Goal: Communication & Community: Answer question/provide support

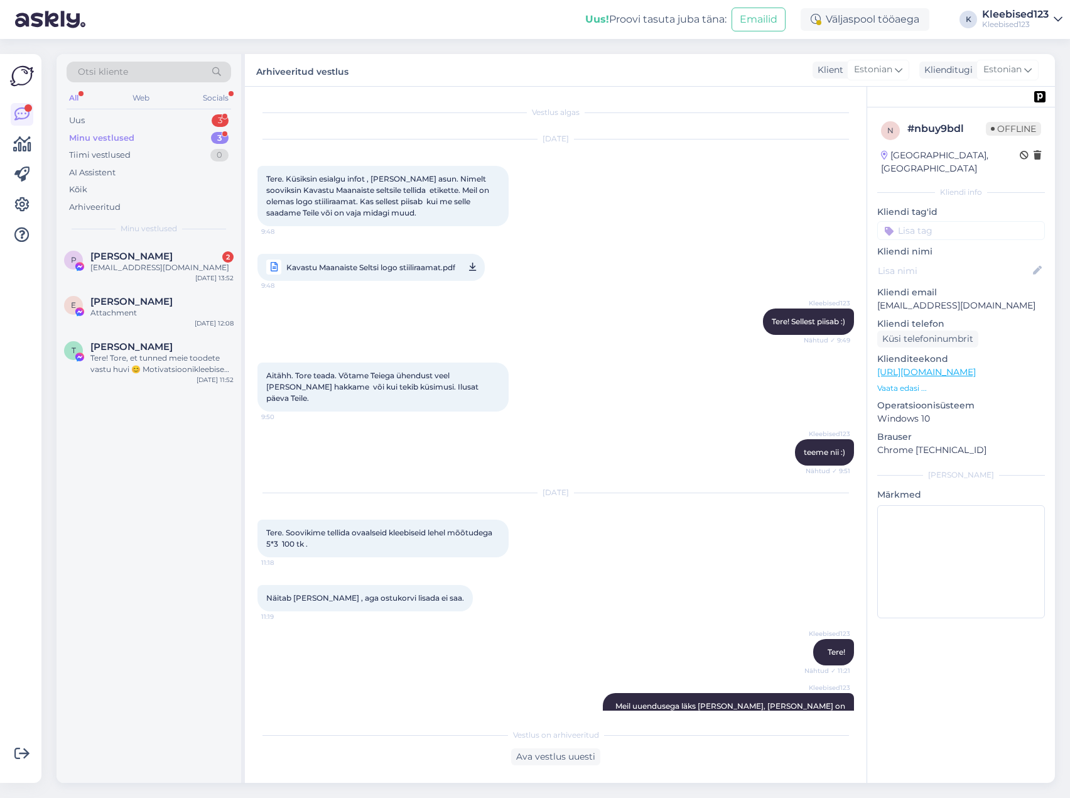
scroll to position [759, 0]
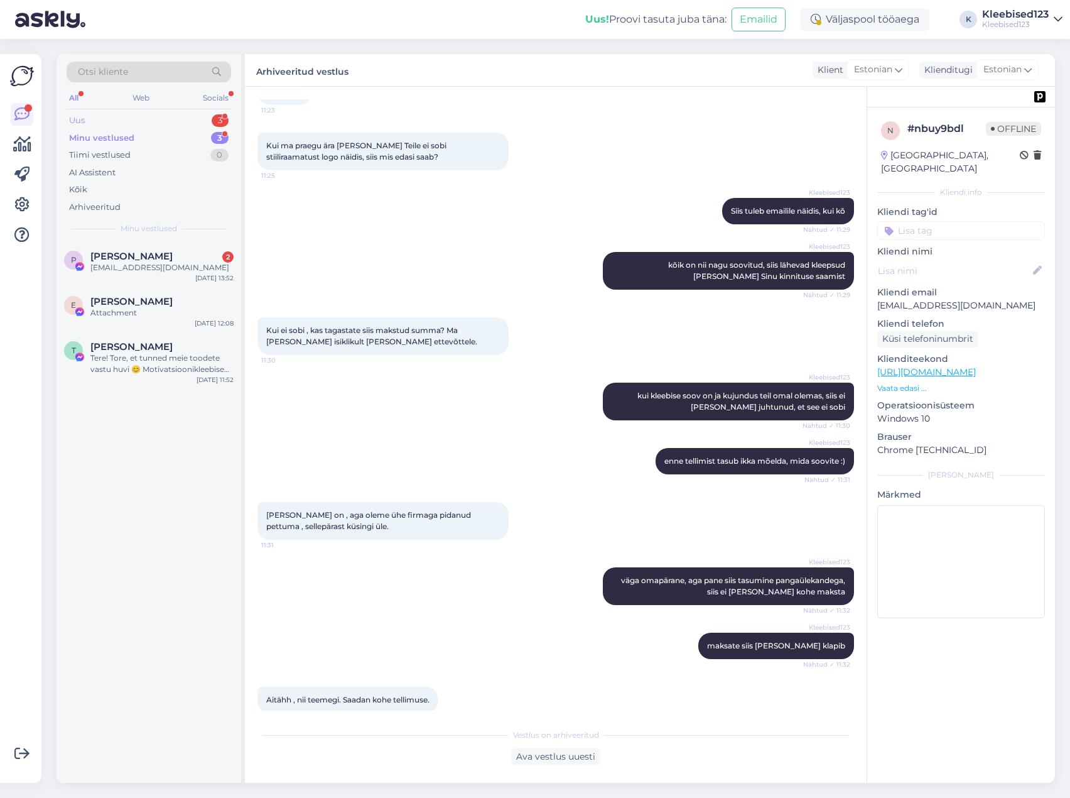
click at [117, 114] on div "Uus 3" at bounding box center [149, 121] width 165 height 18
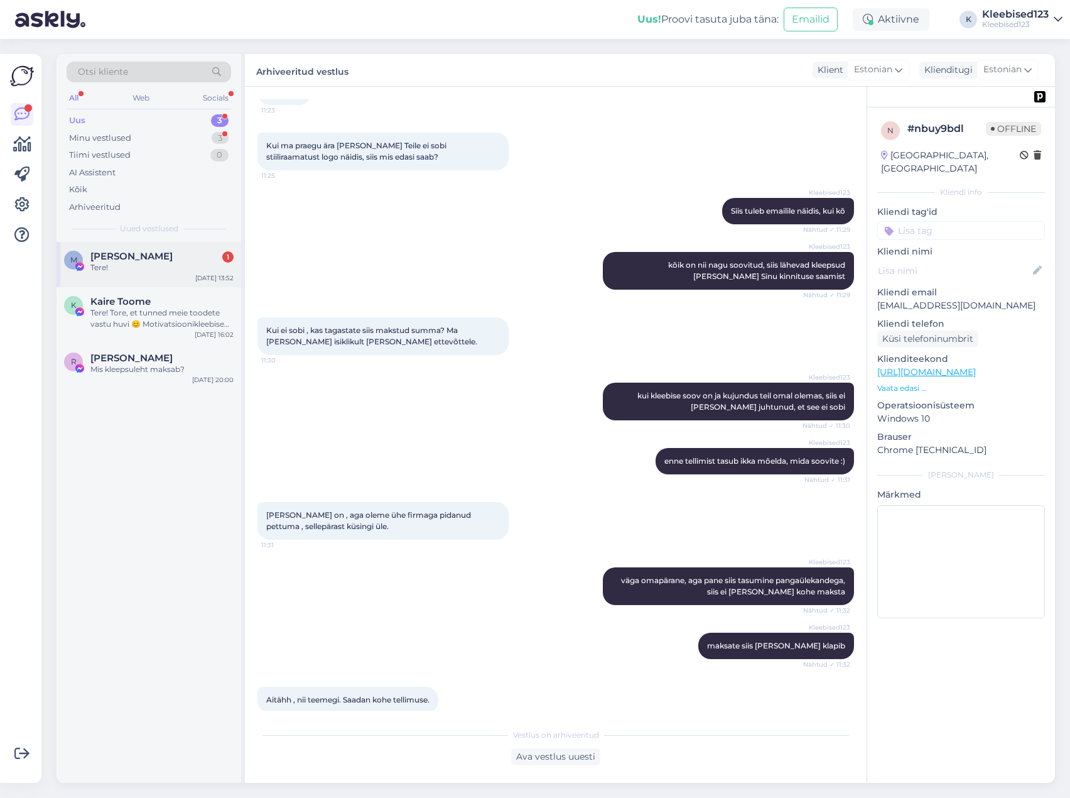
click at [124, 257] on span "[PERSON_NAME]" at bounding box center [131, 256] width 82 height 11
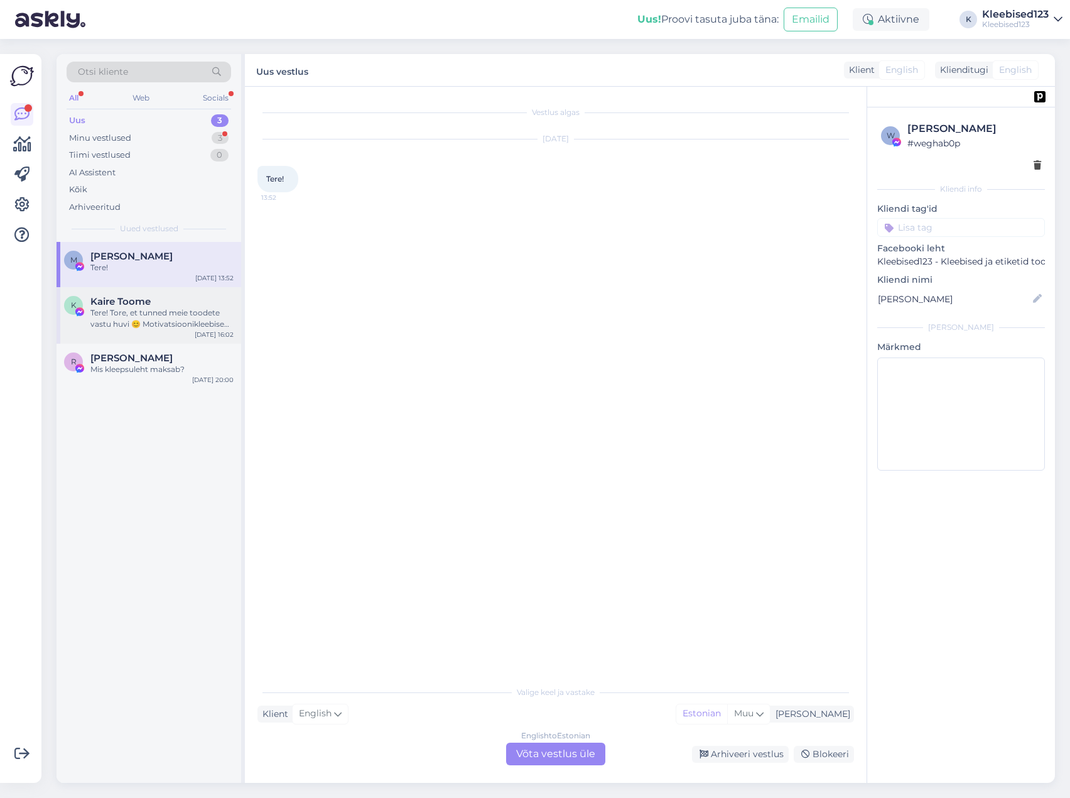
click at [126, 308] on div "Tere! Tore, et tunned meie toodete vastu huvi 😊 Motivatsioonikleebised pakume 2…" at bounding box center [161, 318] width 143 height 23
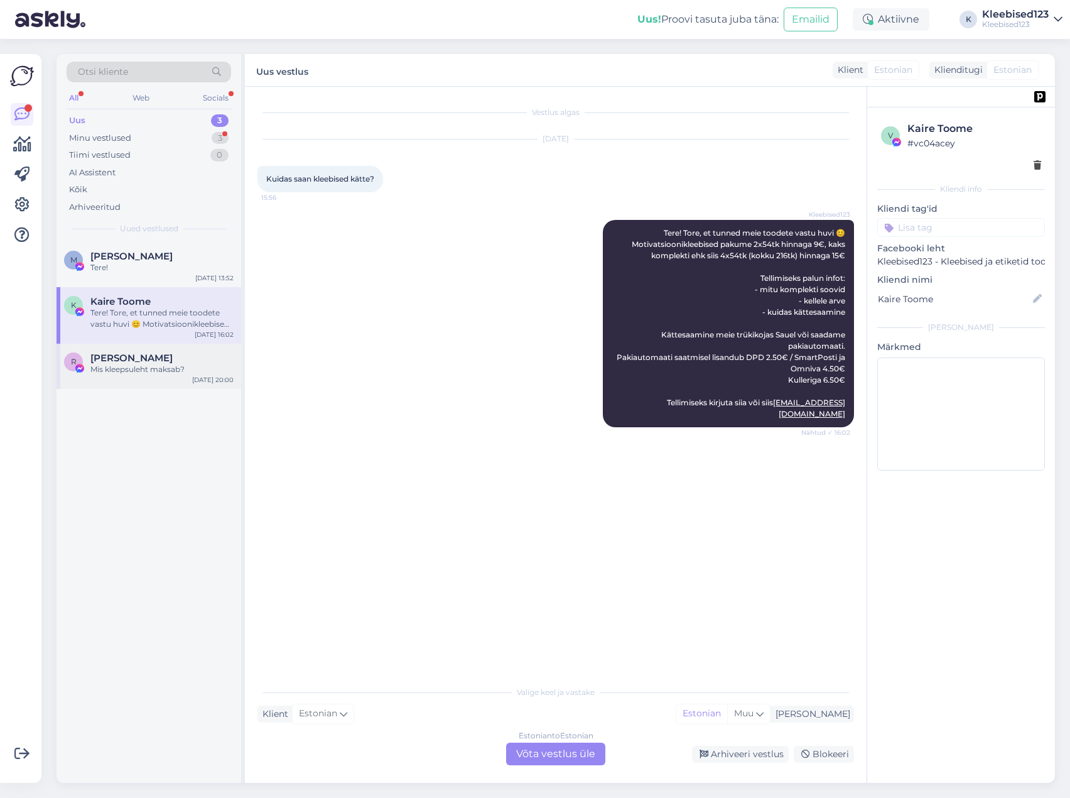
click at [112, 364] on div "Mis kleepsuleht maksab?" at bounding box center [161, 369] width 143 height 11
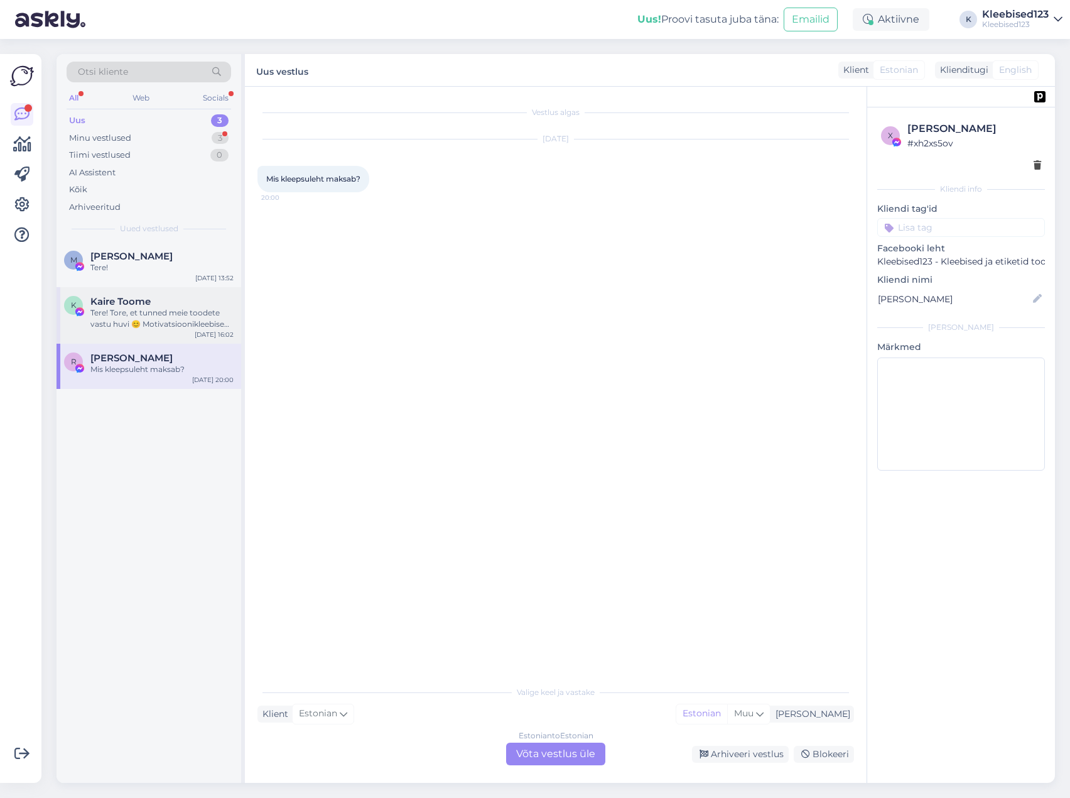
drag, startPoint x: 103, startPoint y: 297, endPoint x: 106, endPoint y: 288, distance: 9.7
click at [103, 297] on span "Kaire Toome" at bounding box center [120, 301] width 60 height 11
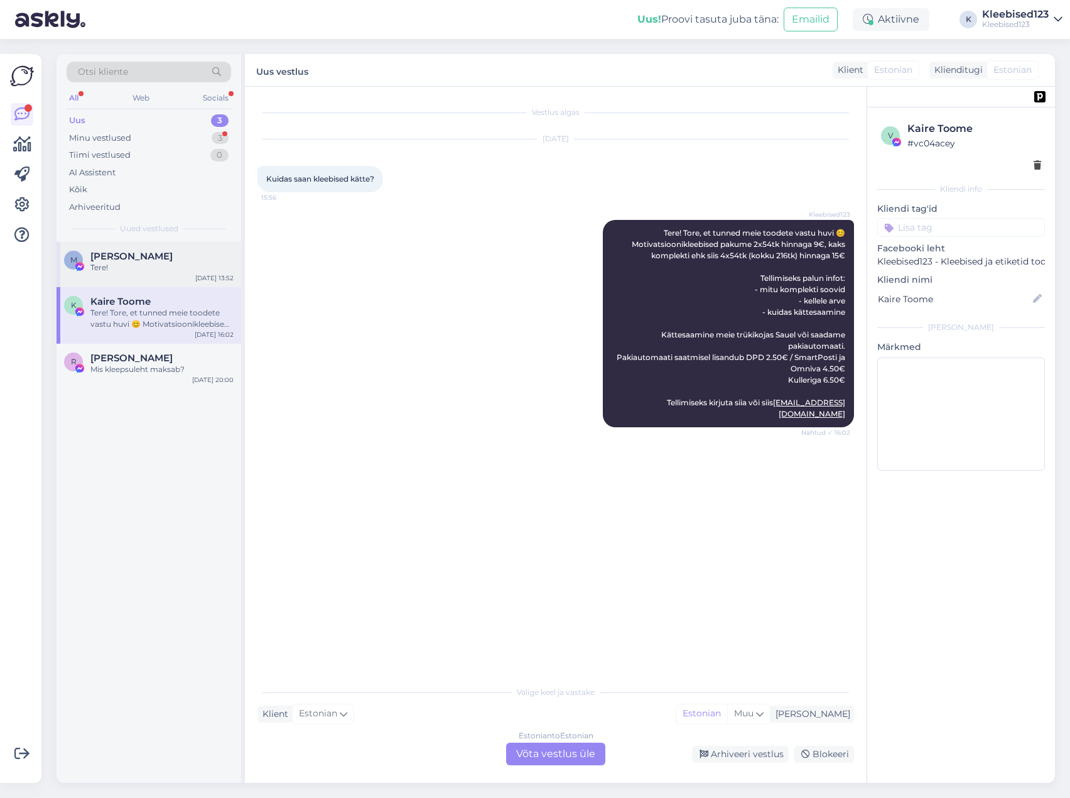
click at [110, 263] on div "Tere!" at bounding box center [161, 267] width 143 height 11
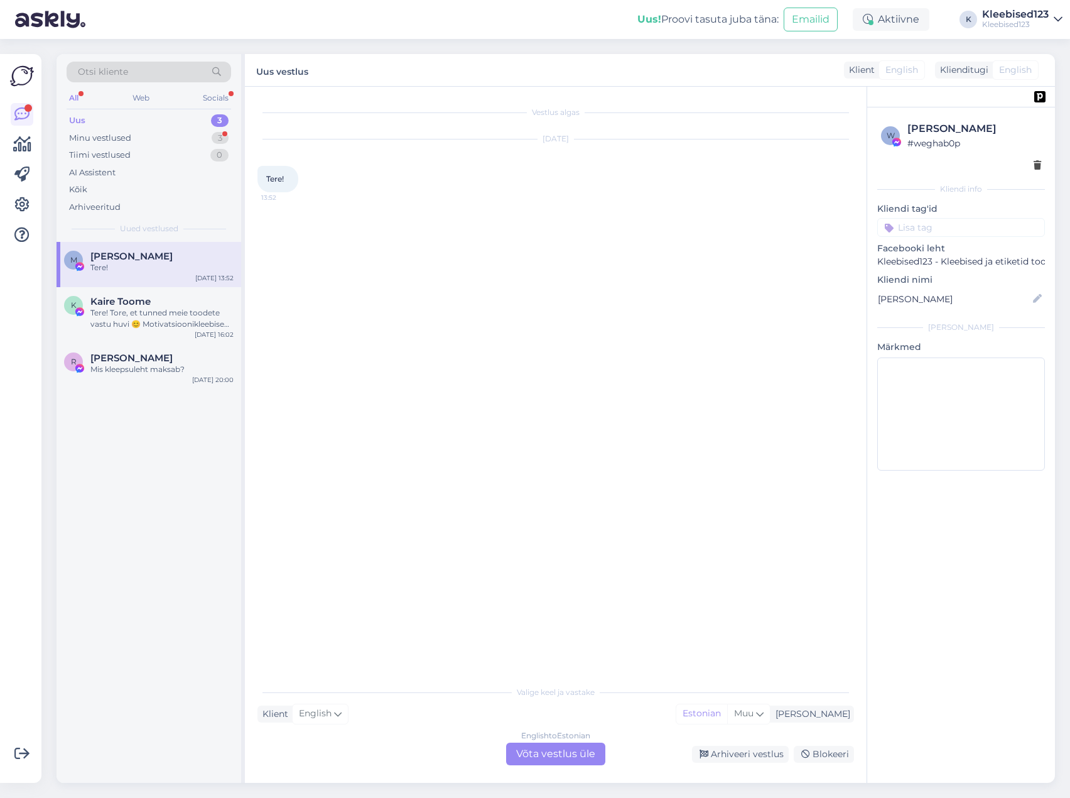
click at [133, 119] on div "Uus 3" at bounding box center [149, 121] width 165 height 18
click at [110, 135] on div "Minu vestlused" at bounding box center [100, 138] width 62 height 13
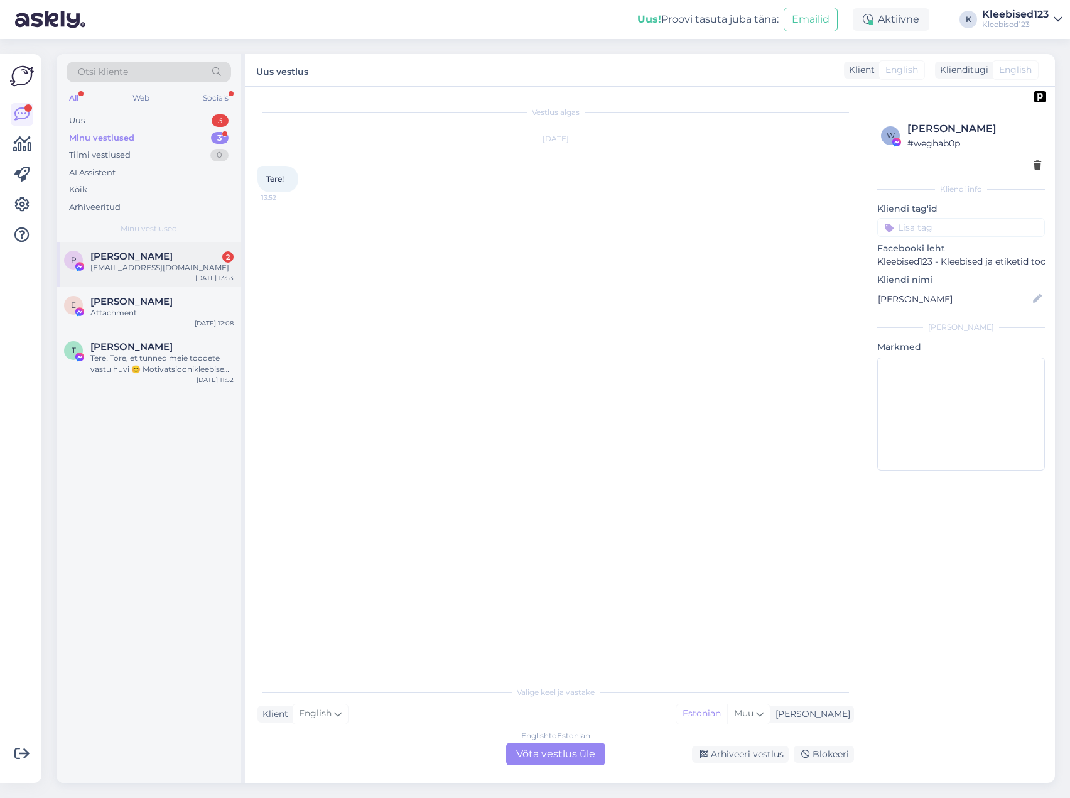
click at [129, 252] on span "[PERSON_NAME]" at bounding box center [131, 256] width 82 height 11
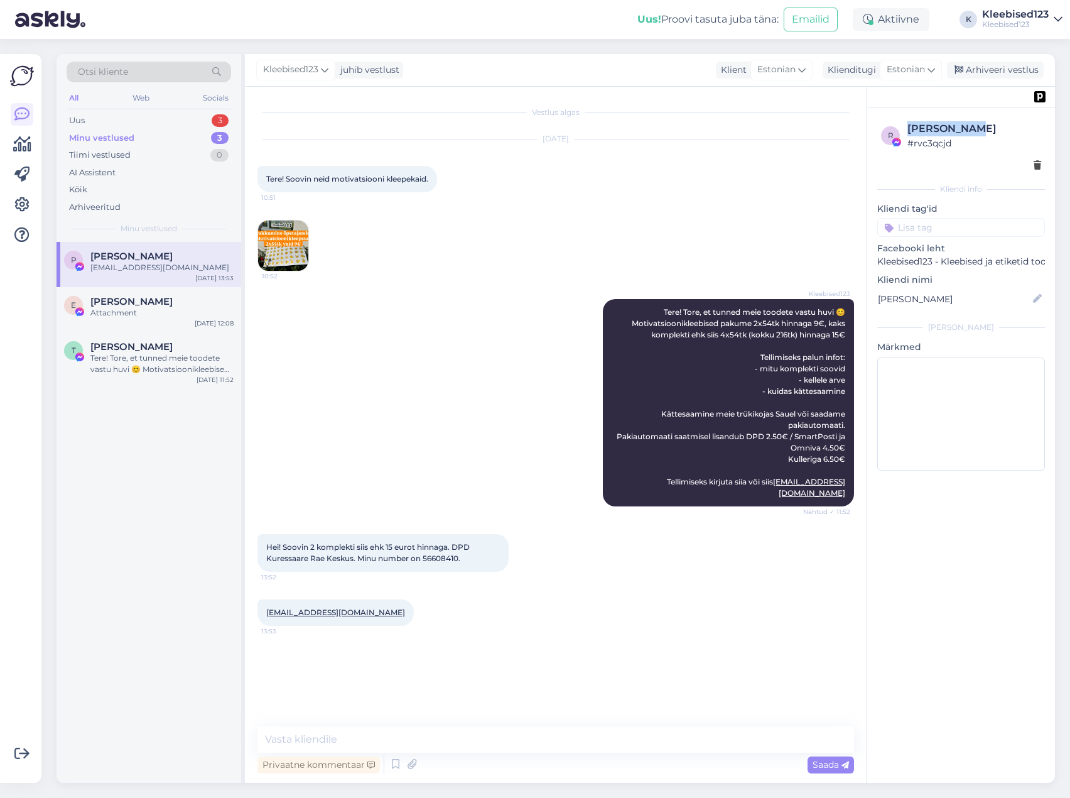
drag, startPoint x: 971, startPoint y: 124, endPoint x: 908, endPoint y: 126, distance: 62.8
click at [908, 126] on div "[PERSON_NAME]" at bounding box center [975, 128] width 134 height 15
copy div "[PERSON_NAME]"
drag, startPoint x: 437, startPoint y: 379, endPoint x: 447, endPoint y: 366, distance: 16.1
click at [437, 379] on div "Kleebised123 Tere! Tore, et tunned meie toodete vastu huvi 😊 Motivatsioonikleeb…" at bounding box center [555, 402] width 597 height 235
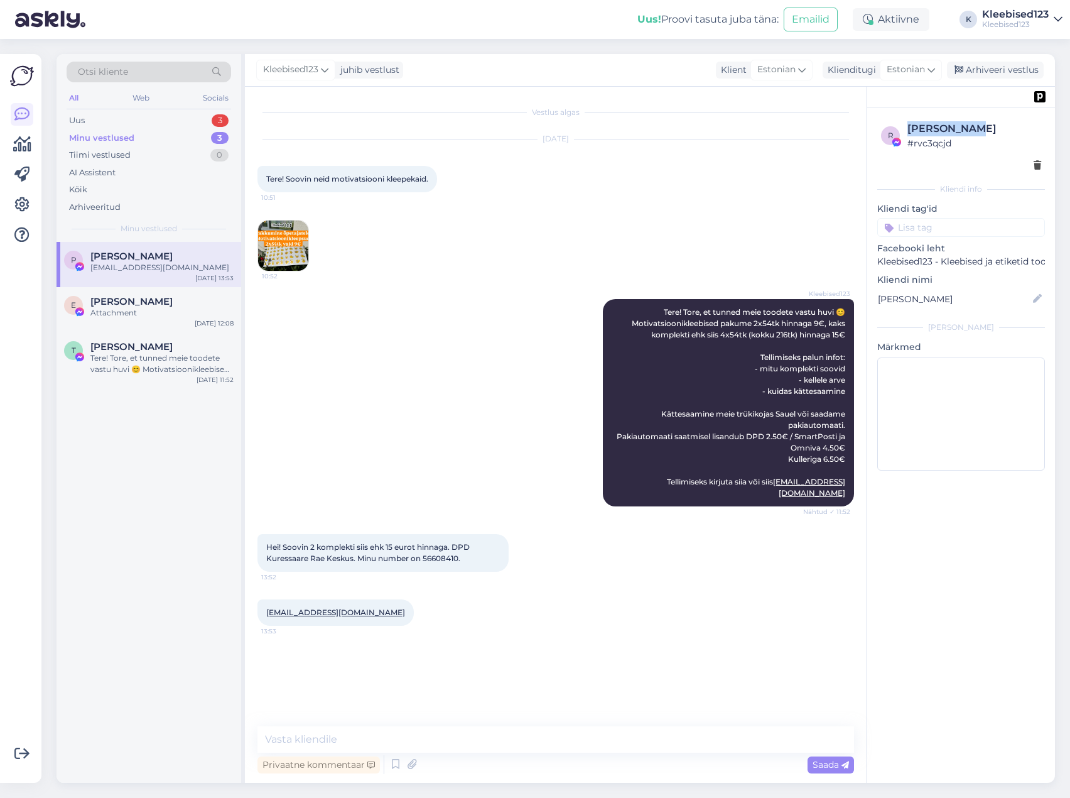
drag, startPoint x: 981, startPoint y: 125, endPoint x: 908, endPoint y: 127, distance: 73.5
click at [908, 127] on div "[PERSON_NAME]" at bounding box center [975, 128] width 134 height 15
copy div "[PERSON_NAME]"
click at [443, 543] on span "Hei! Soovin 2 komplekti siis ehk 15 eurot hinnaga. DPD Kuressaare Rae Keskus. M…" at bounding box center [368, 552] width 205 height 21
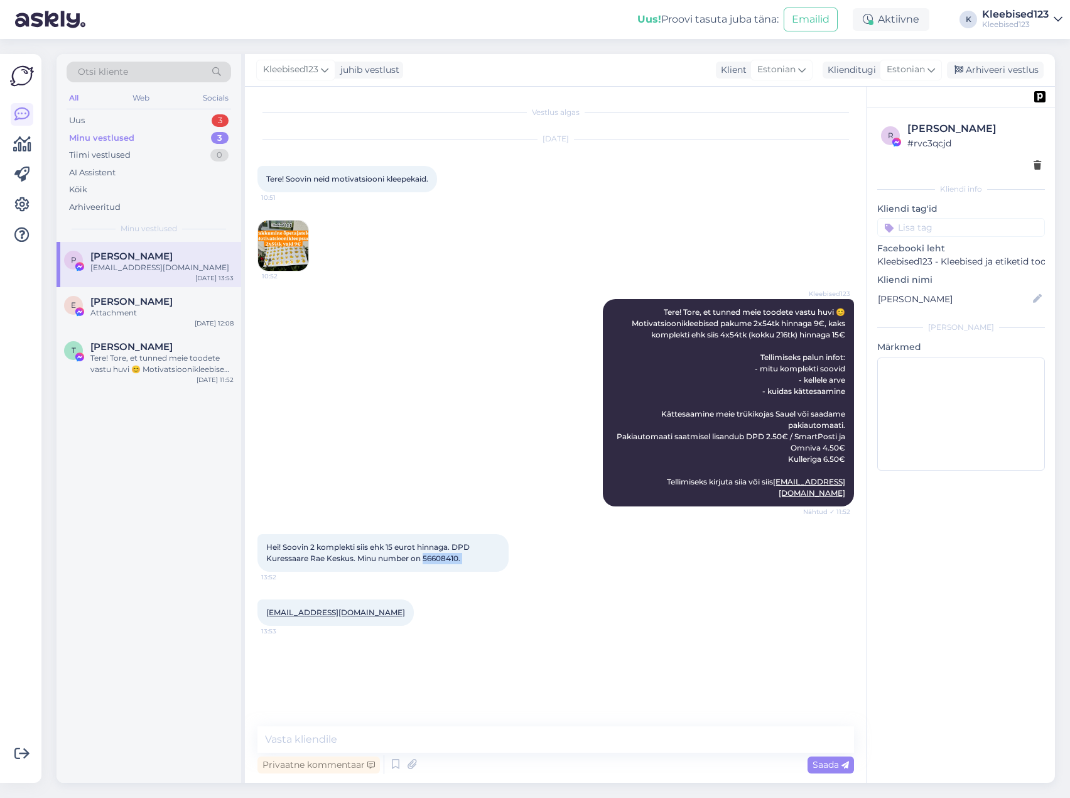
copy div "56608410. 13:52"
drag, startPoint x: 349, startPoint y: 604, endPoint x: 265, endPoint y: 599, distance: 84.3
click at [265, 599] on div "[EMAIL_ADDRESS][DOMAIN_NAME] 13:53" at bounding box center [335, 612] width 156 height 26
copy link "[EMAIL_ADDRESS][DOMAIN_NAME]"
click at [453, 344] on div "Kleebised123 Tere! Tore, et tunned meie toodete vastu huvi 😊 Motivatsioonikleeb…" at bounding box center [555, 402] width 597 height 235
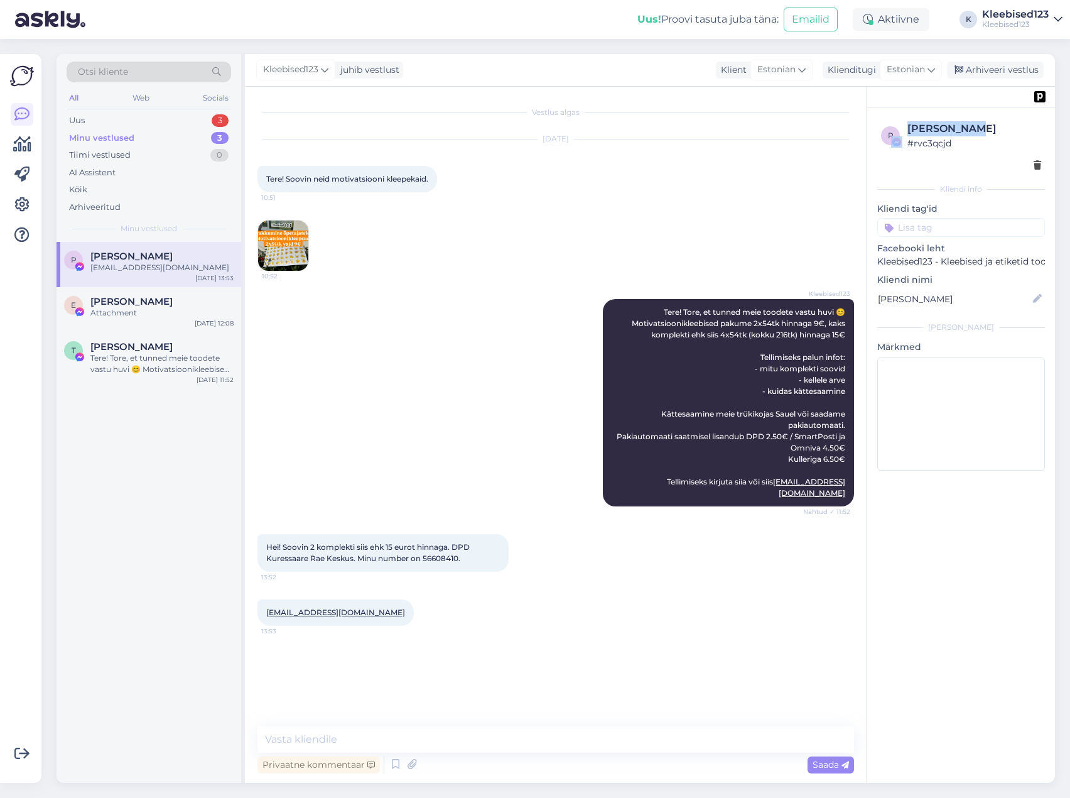
drag, startPoint x: 984, startPoint y: 124, endPoint x: 900, endPoint y: 122, distance: 83.5
click at [900, 122] on div "r [PERSON_NAME] # rvc3qcjd" at bounding box center [961, 135] width 160 height 29
copy div "[PERSON_NAME]"
drag, startPoint x: 994, startPoint y: 136, endPoint x: 987, endPoint y: 135, distance: 6.3
click at [994, 136] on div "# rvc3qcjd" at bounding box center [975, 143] width 134 height 14
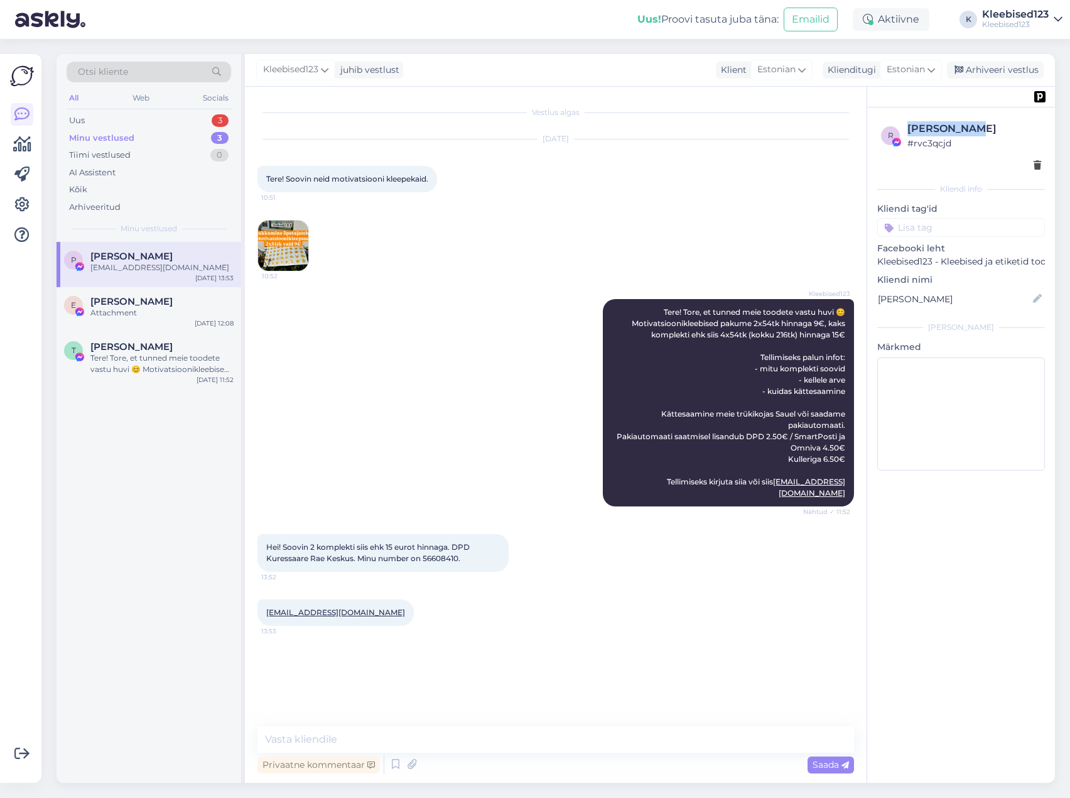
drag, startPoint x: 971, startPoint y: 129, endPoint x: 907, endPoint y: 127, distance: 64.1
click at [908, 127] on div "[PERSON_NAME]" at bounding box center [975, 128] width 134 height 15
copy div "[PERSON_NAME]"
drag, startPoint x: 351, startPoint y: 604, endPoint x: 265, endPoint y: 601, distance: 86.1
click at [265, 601] on div "[EMAIL_ADDRESS][DOMAIN_NAME] 13:53" at bounding box center [335, 612] width 156 height 26
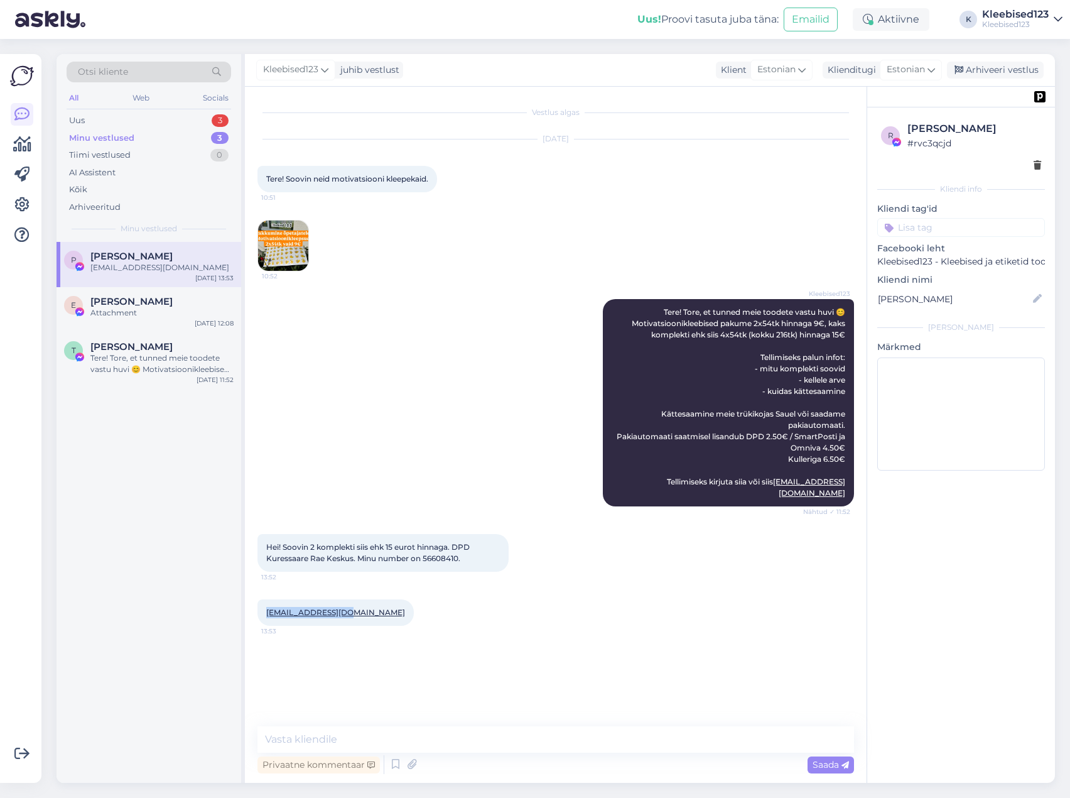
copy link "[EMAIL_ADDRESS][DOMAIN_NAME]"
click at [430, 547] on span "Hei! Soovin 2 komplekti siis ehk 15 eurot hinnaga. DPD Kuressaare Rae Keskus. M…" at bounding box center [368, 552] width 205 height 21
click at [430, 546] on span "Hei! Soovin 2 komplekti siis ehk 15 eurot hinnaga. DPD Kuressaare Rae Keskus. M…" at bounding box center [368, 552] width 205 height 21
copy div "56608410. 13:52"
click at [288, 548] on span "Hei! Soovin 2 komplekti siis ehk 15 eurot hinnaga. DPD Kuressaare Rae Keskus. M…" at bounding box center [368, 552] width 205 height 21
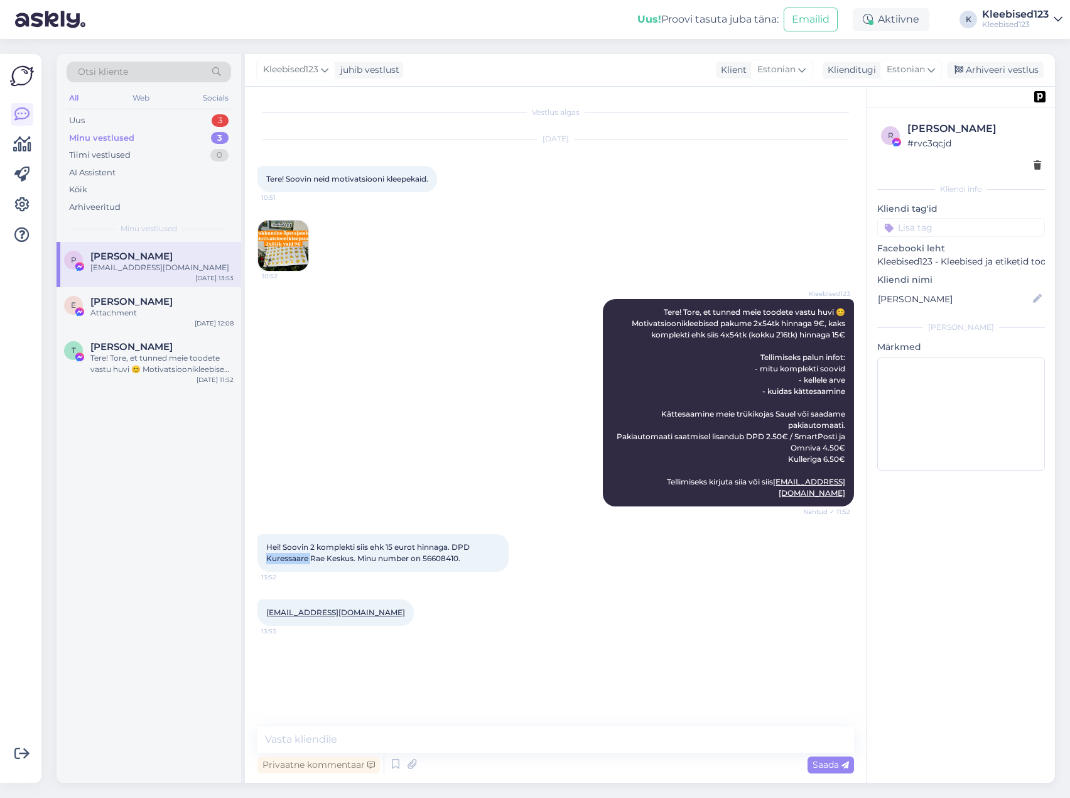
click at [288, 548] on span "Hei! Soovin 2 komplekti siis ehk 15 eurot hinnaga. DPD Kuressaare Rae Keskus. M…" at bounding box center [368, 552] width 205 height 21
copy span "Kuressaare"
click at [404, 748] on textarea at bounding box center [555, 739] width 597 height 26
paste textarea "Tere! Täname tellimuse eest 😊 [PERSON_NAME] on vormistatud, [PERSON_NAME] e-kir…"
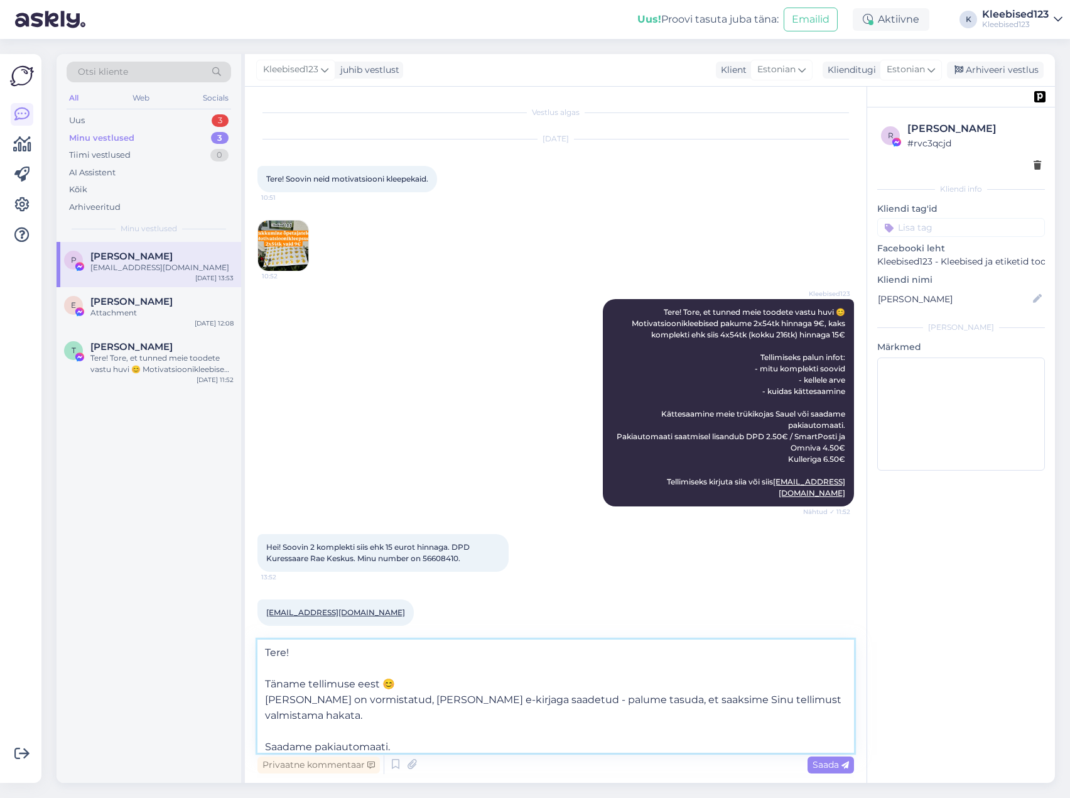
scroll to position [94, 0]
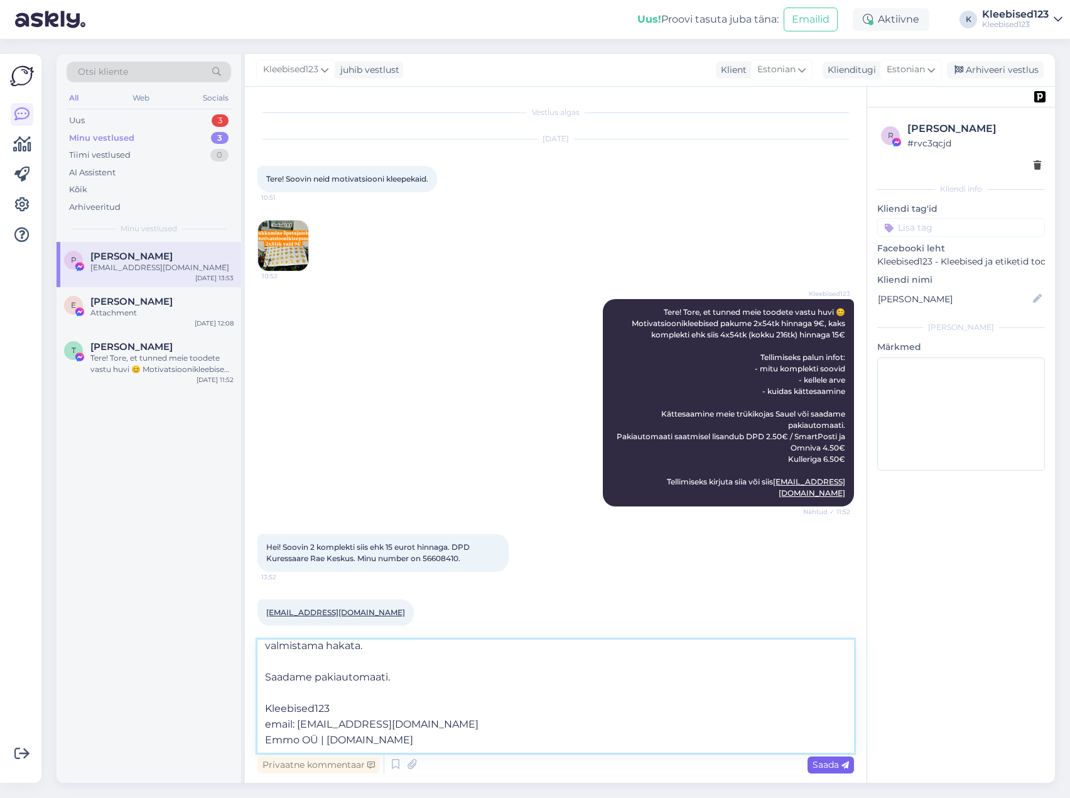
type textarea "Tere! Täname tellimuse eest 😊 [PERSON_NAME] on vormistatud, [PERSON_NAME] e-kir…"
click at [829, 762] on span "Saada" at bounding box center [831, 764] width 36 height 11
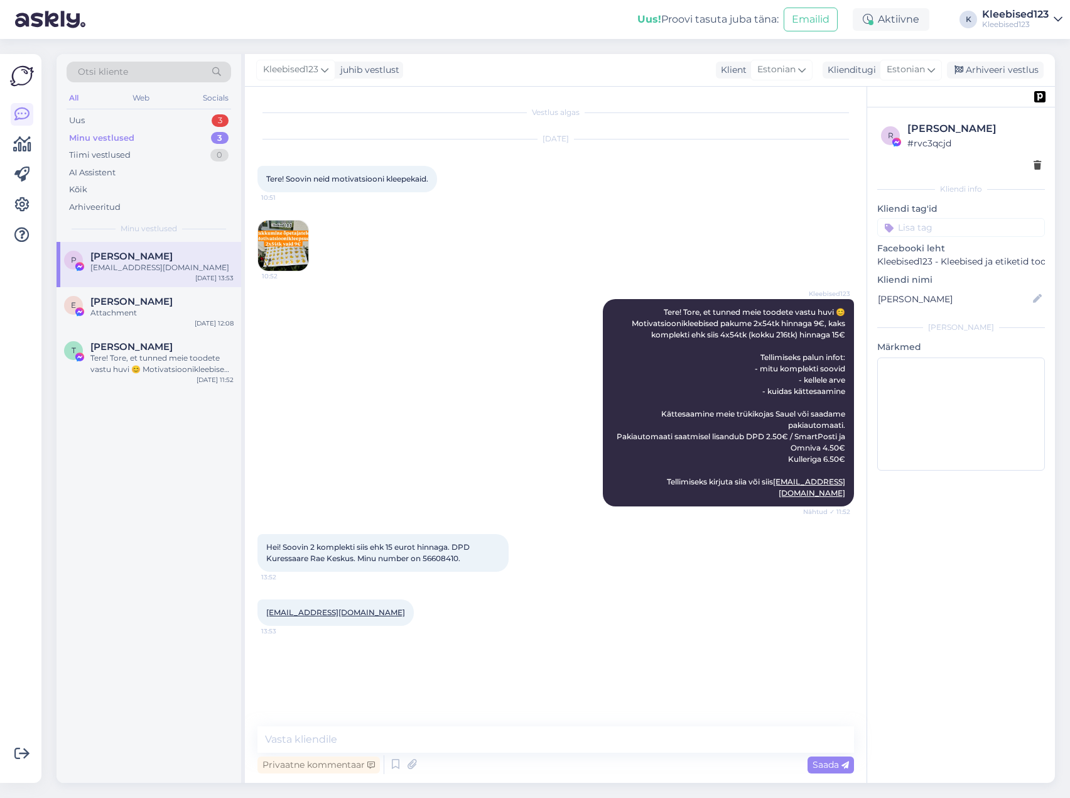
scroll to position [129, 0]
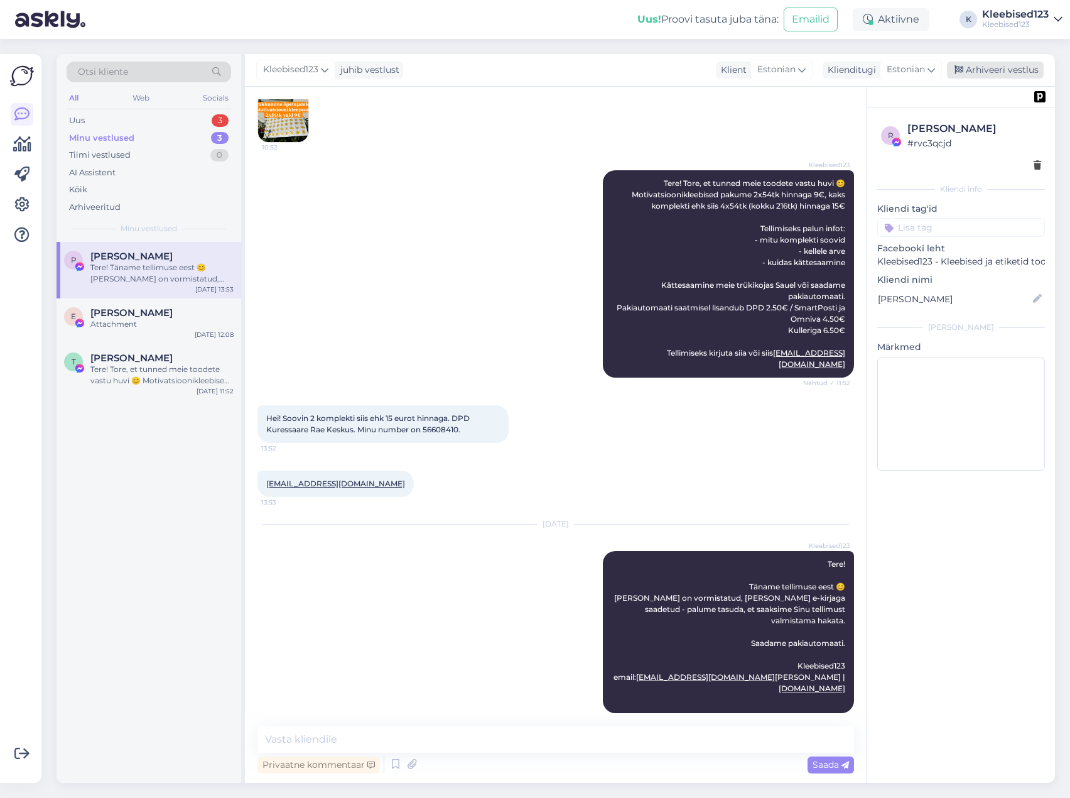
click at [991, 67] on div "Arhiveeri vestlus" at bounding box center [995, 70] width 97 height 17
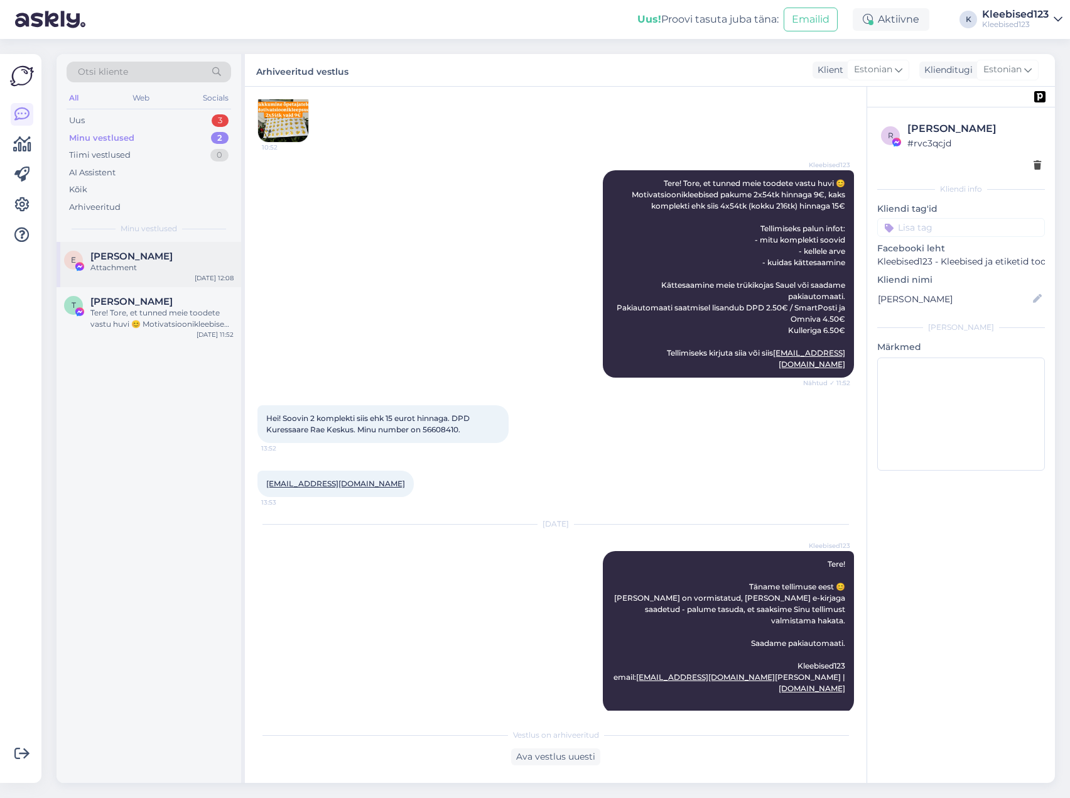
click at [113, 262] on div "Attachment" at bounding box center [161, 267] width 143 height 11
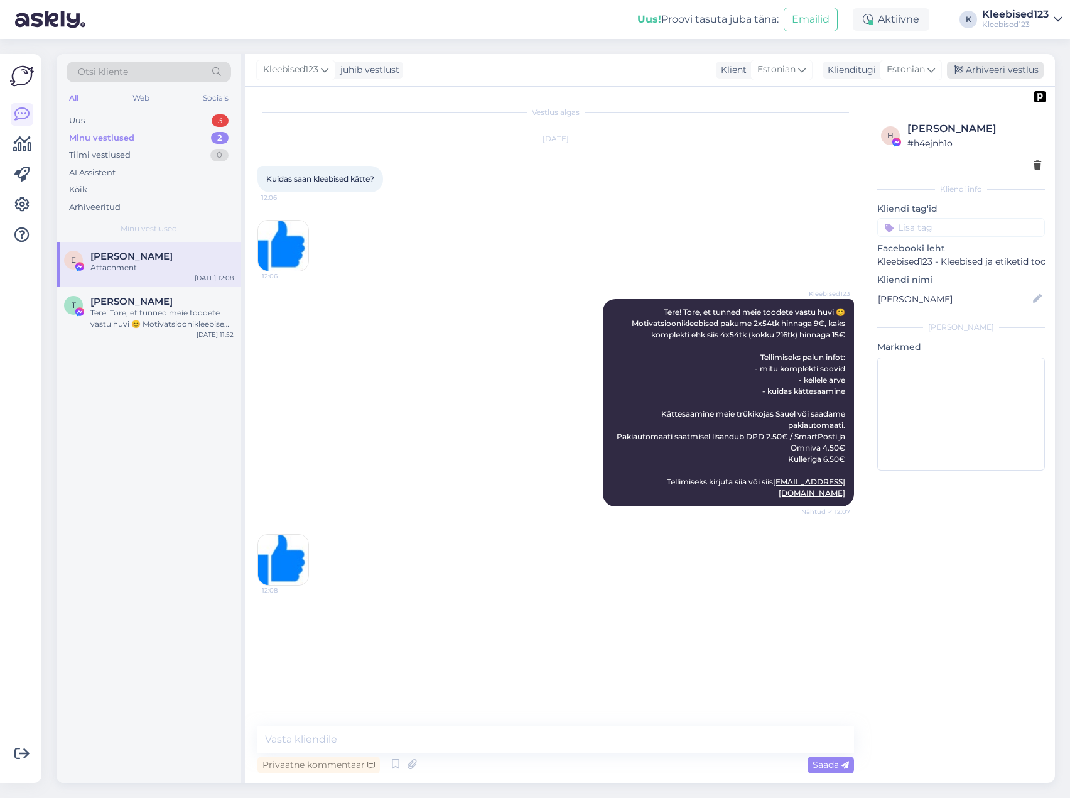
click at [990, 68] on div "Arhiveeri vestlus" at bounding box center [995, 70] width 97 height 17
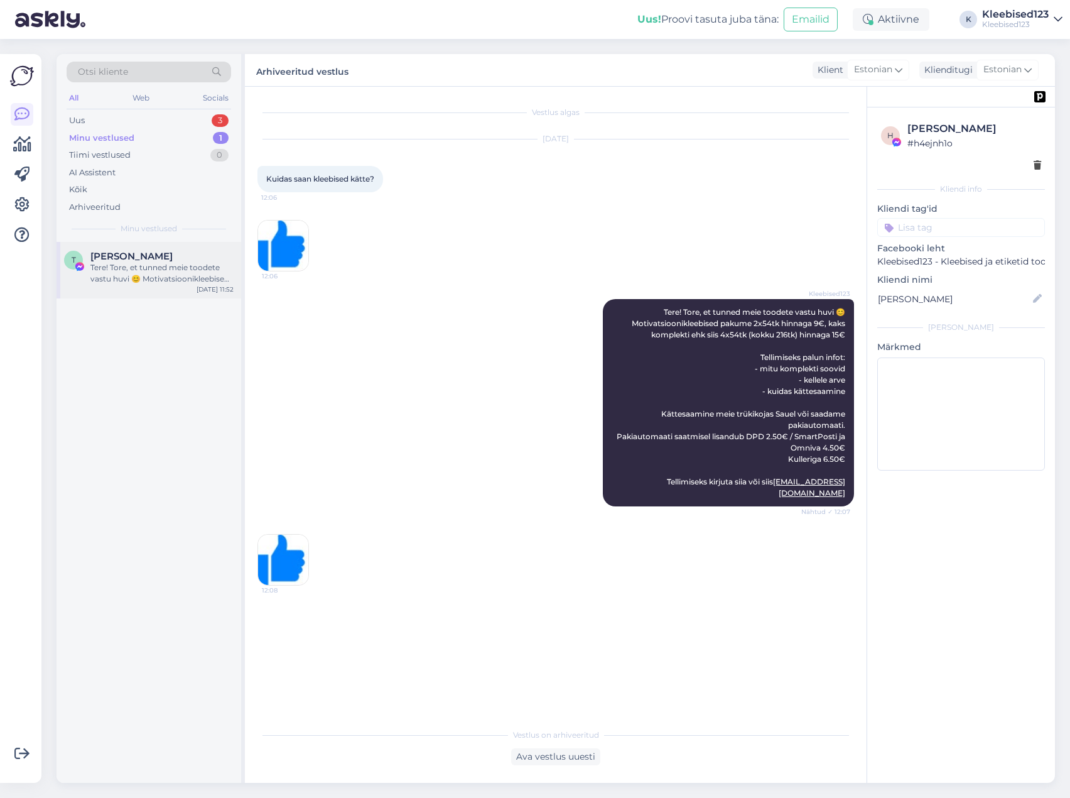
click at [104, 263] on div "Tere! Tore, et tunned meie toodete vastu huvi 😊 Motivatsioonikleebised on mõõdi…" at bounding box center [161, 273] width 143 height 23
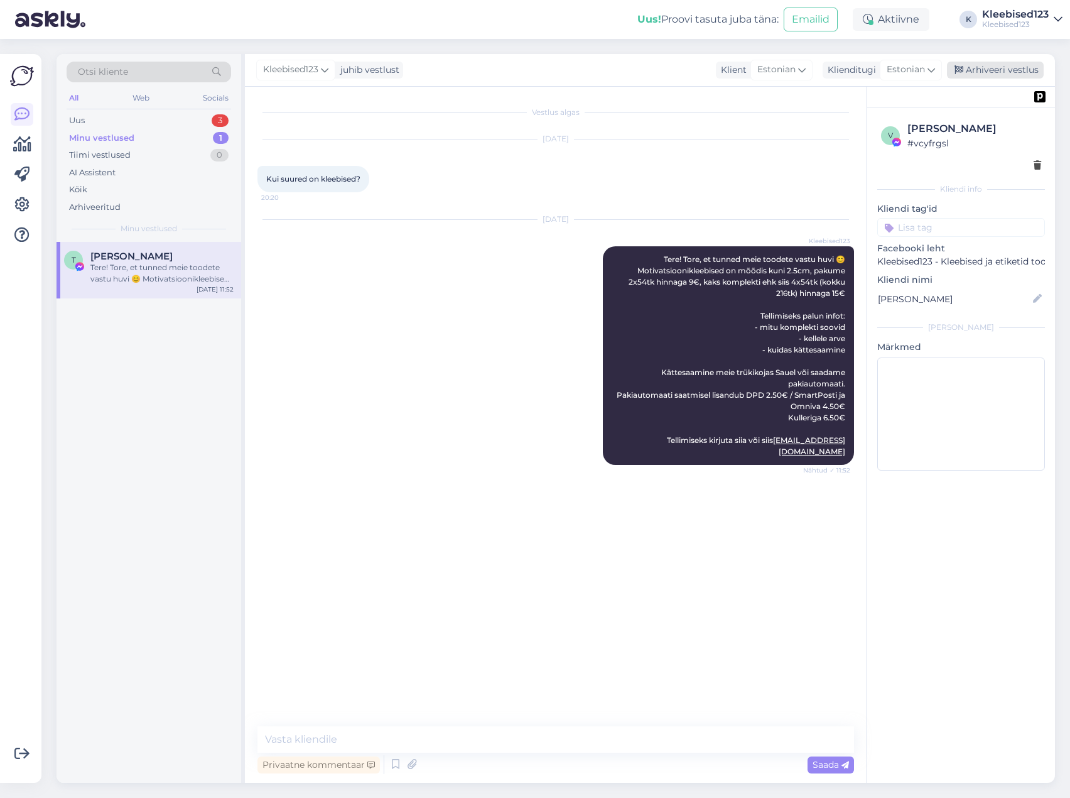
click at [1004, 72] on div "Arhiveeri vestlus" at bounding box center [995, 70] width 97 height 17
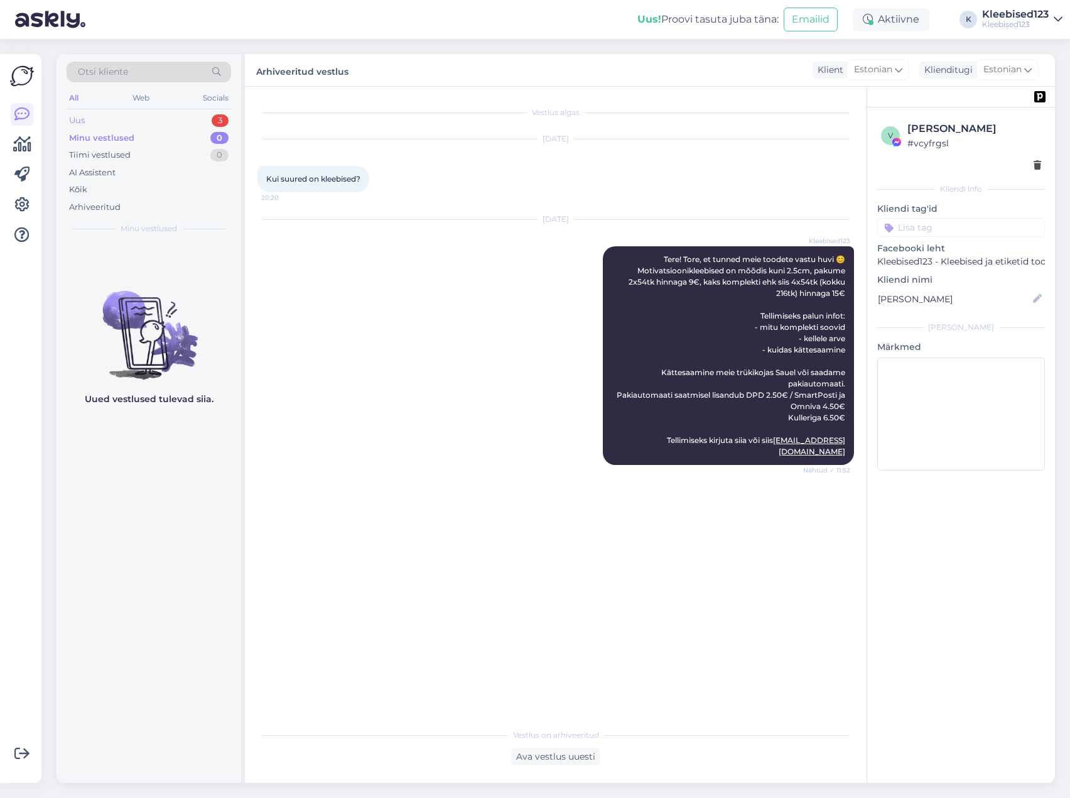
click at [118, 122] on div "Uus 3" at bounding box center [149, 121] width 165 height 18
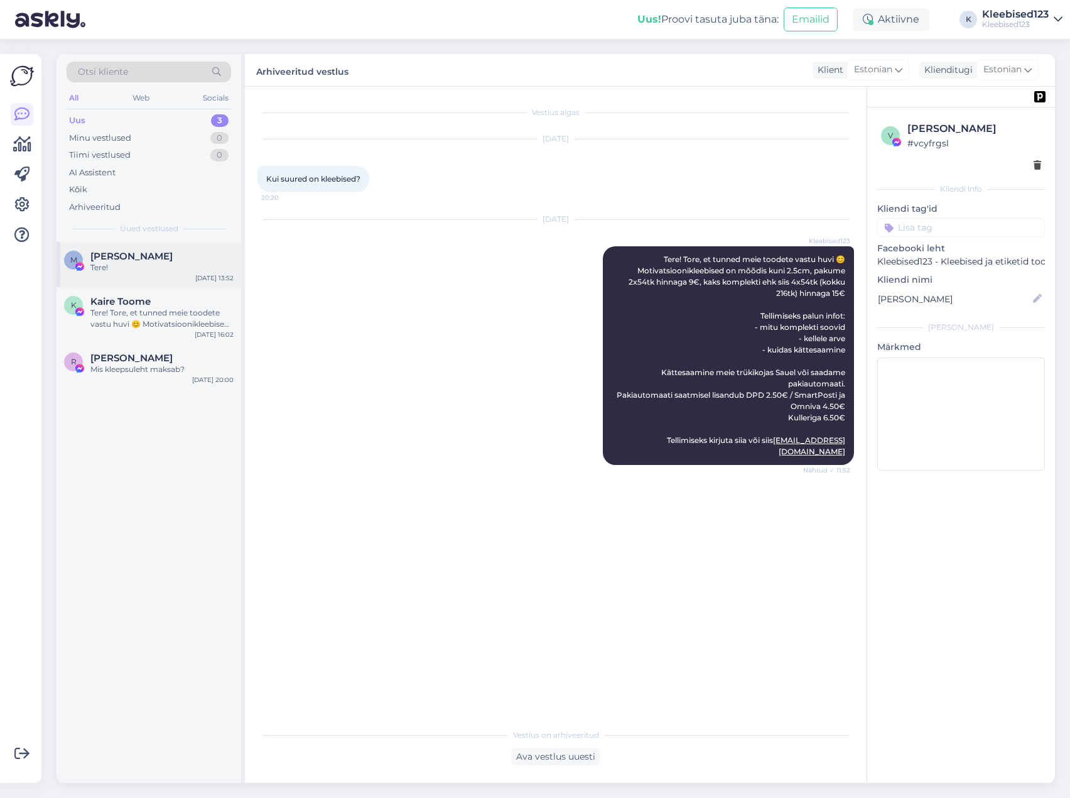
click at [157, 251] on span "[PERSON_NAME]" at bounding box center [131, 256] width 82 height 11
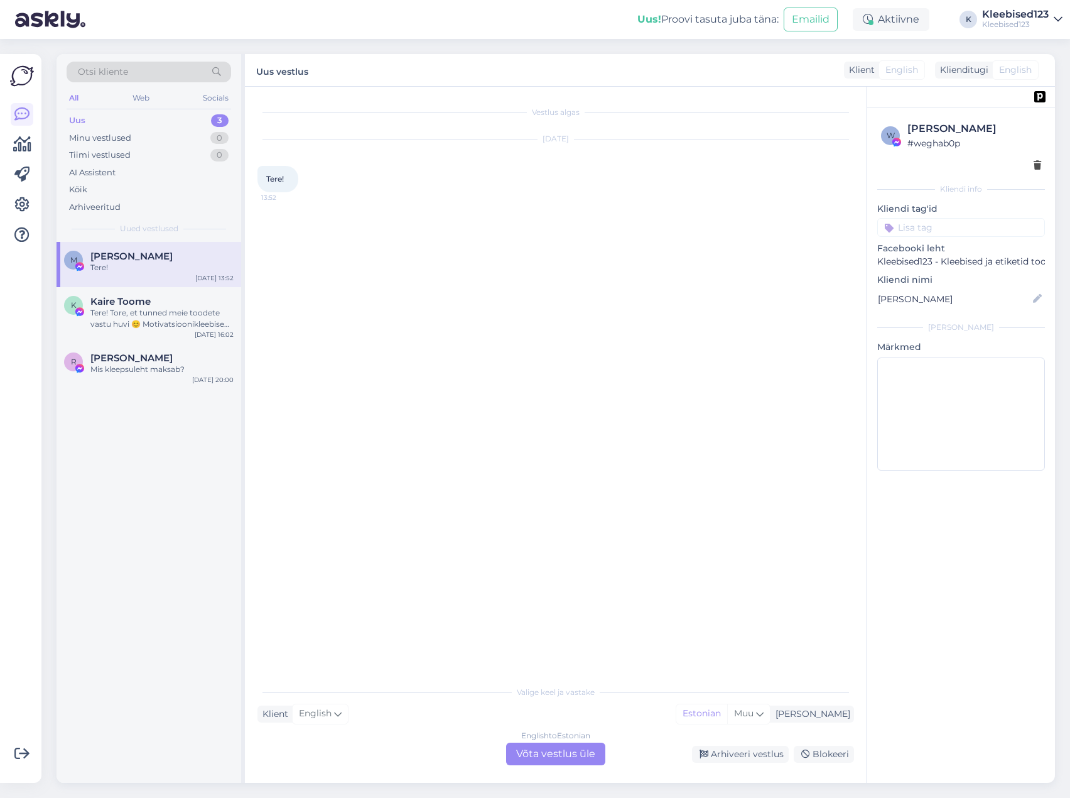
click at [126, 263] on div "Tere!" at bounding box center [161, 267] width 143 height 11
click at [736, 756] on div "Arhiveeri vestlus" at bounding box center [740, 753] width 97 height 17
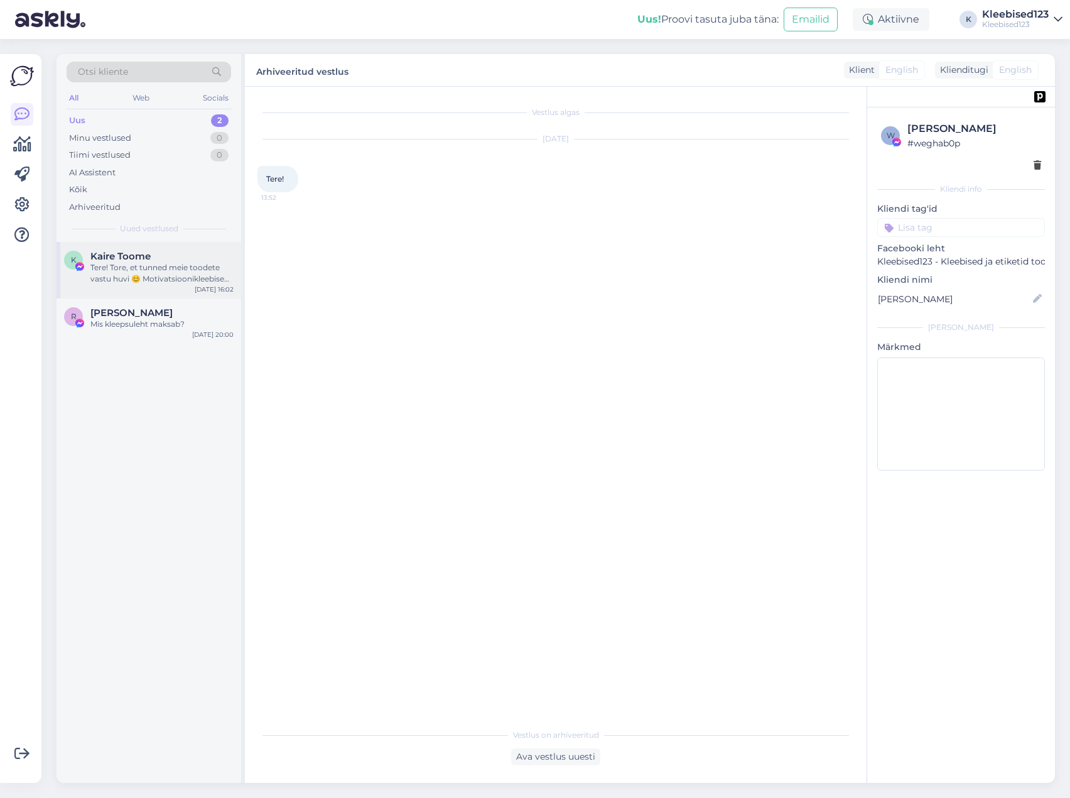
click at [140, 271] on div "Tere! Tore, et tunned meie toodete vastu huvi 😊 Motivatsioonikleebised pakume 2…" at bounding box center [161, 273] width 143 height 23
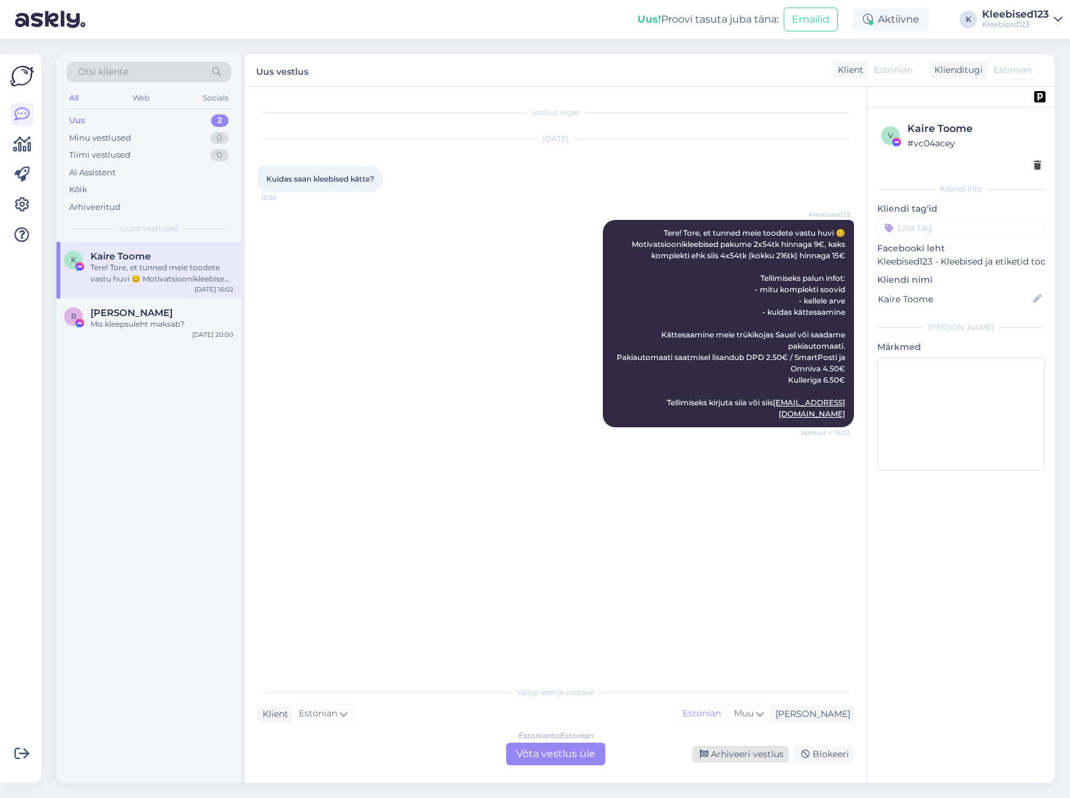
click at [725, 752] on div "Arhiveeri vestlus" at bounding box center [740, 753] width 97 height 17
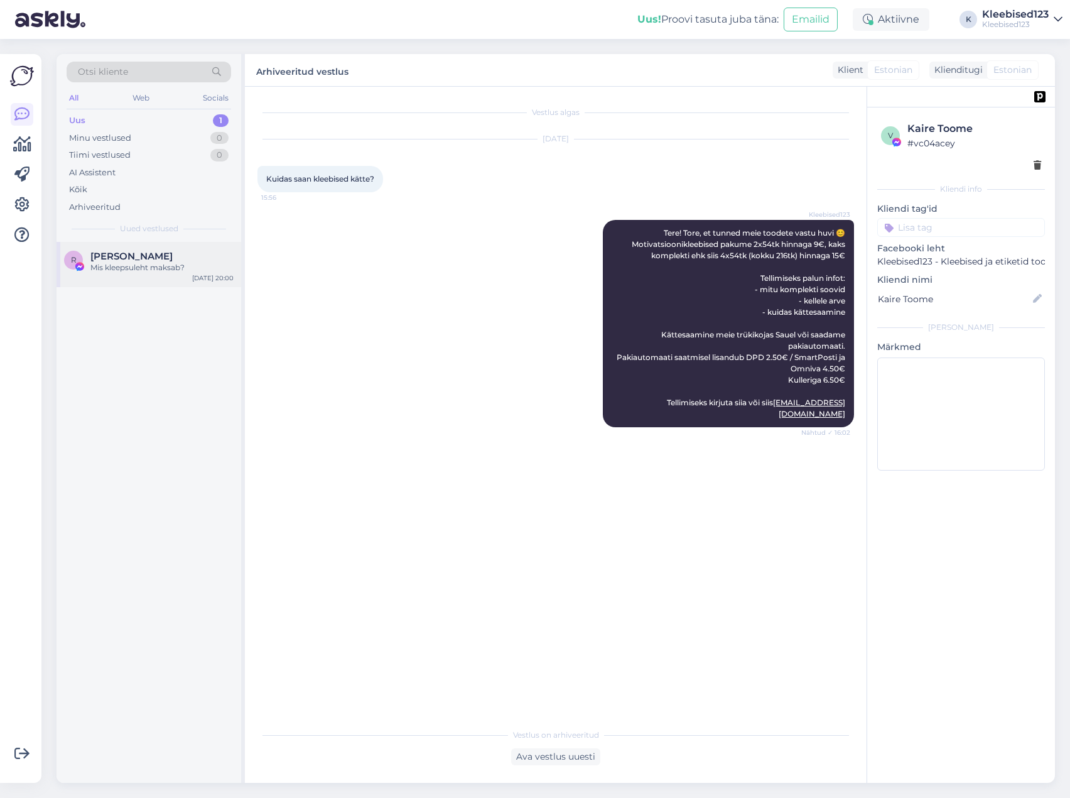
click at [144, 263] on div "Mis kleepsuleht maksab?" at bounding box center [161, 267] width 143 height 11
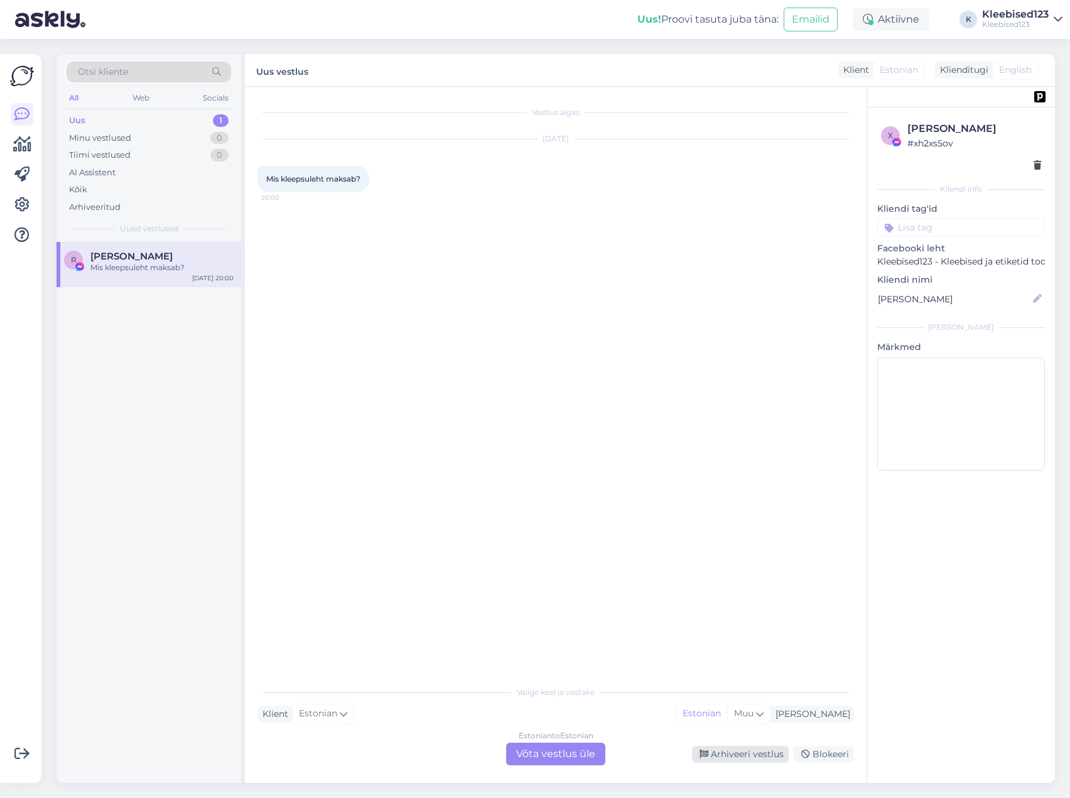
click at [742, 756] on div "Arhiveeri vestlus" at bounding box center [740, 753] width 97 height 17
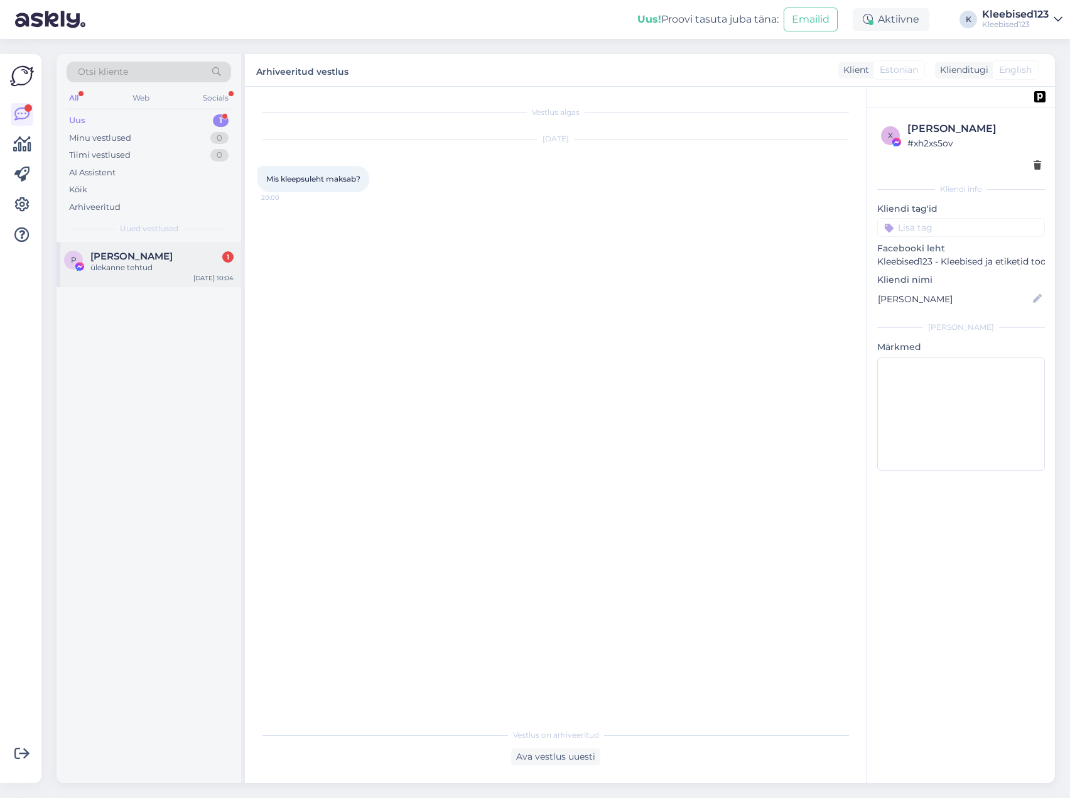
click at [100, 259] on span "[PERSON_NAME]" at bounding box center [131, 256] width 82 height 11
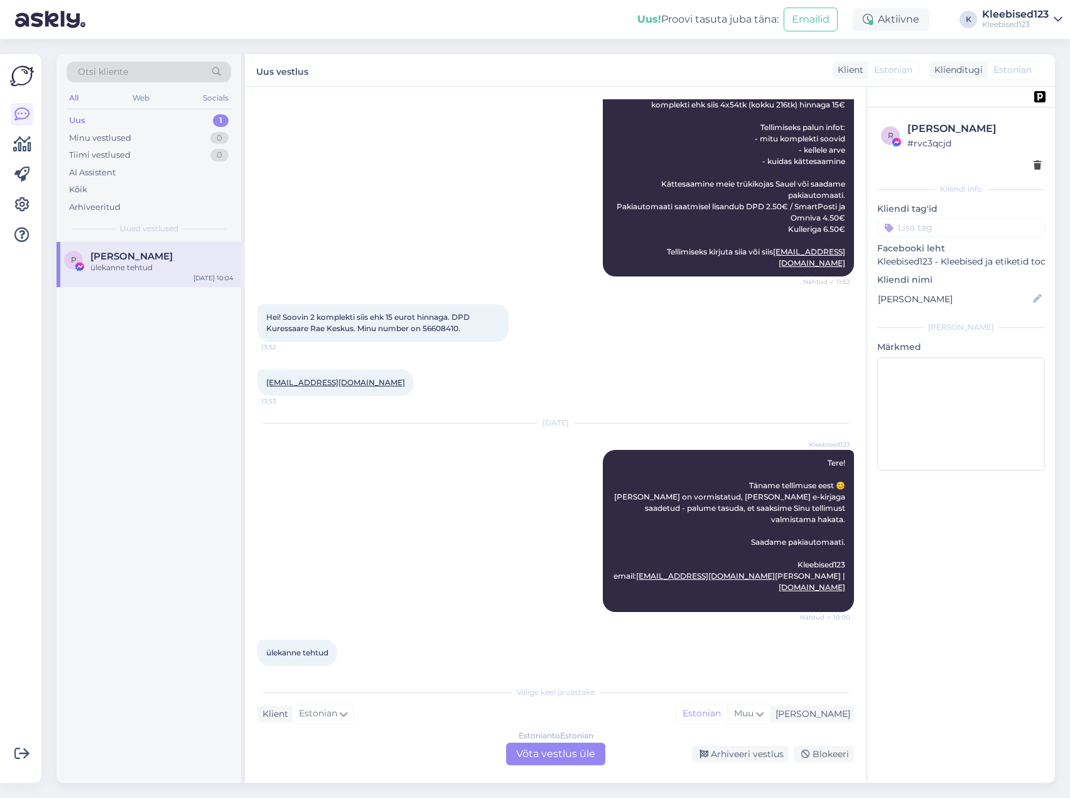
click at [539, 754] on div "Estonian to Estonian Võta vestlus üle" at bounding box center [555, 753] width 99 height 23
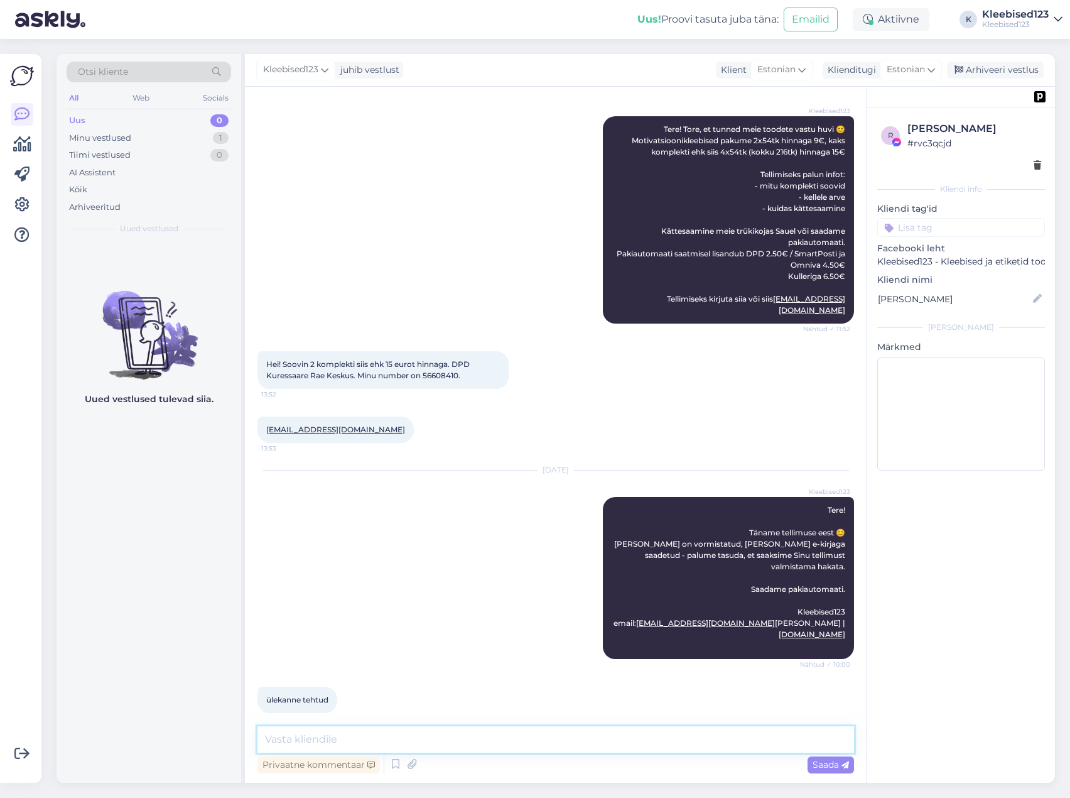
click at [374, 739] on textarea at bounding box center [555, 739] width 597 height 26
paste textarea "Suurepärane, läheb töösse 😊"
type textarea "Suurepärane, läheb töösse 😊"
click at [830, 763] on span "Saada" at bounding box center [831, 764] width 36 height 11
